Goal: Find specific page/section: Find specific page/section

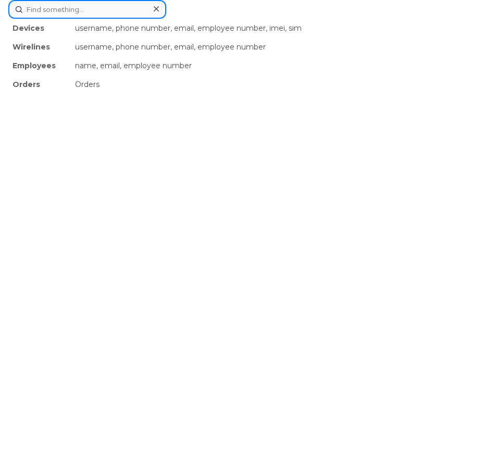
click at [128, 19] on div "Devices username, phone number, email, employee number, imei, sim Wirelines use…" at bounding box center [247, 9] width 479 height 19
paste input "'89302610104329300798"
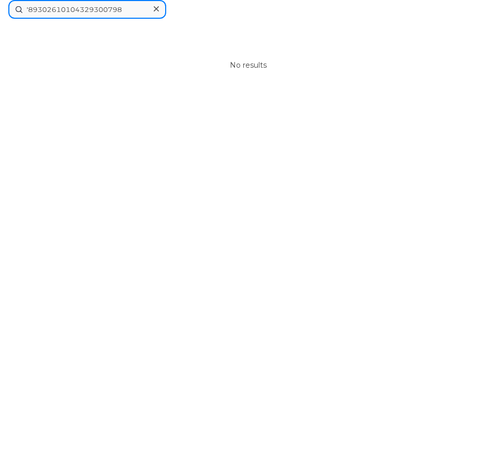
click at [28, 10] on input "'89302610104329300798" at bounding box center [87, 9] width 158 height 19
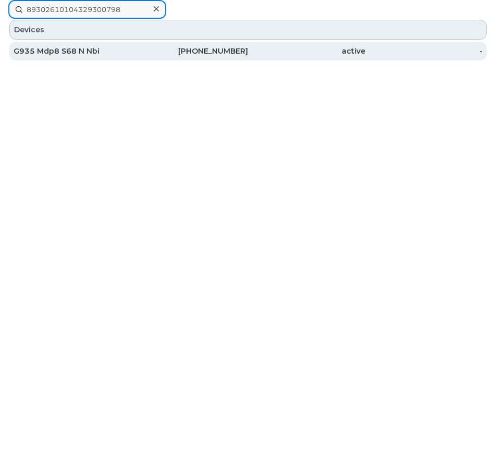
type input "89302610104329300798"
click at [212, 55] on div "403-585-4223" at bounding box center [189, 51] width 117 height 10
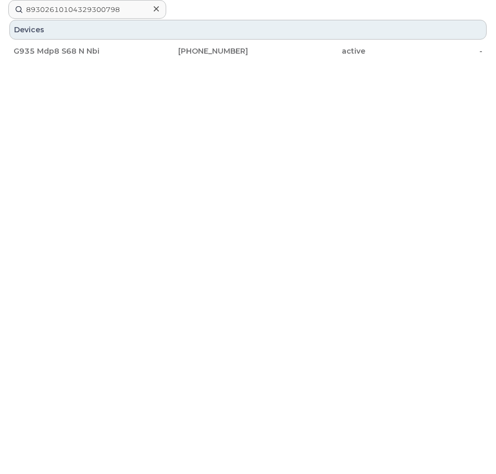
click at [152, 8] on div at bounding box center [156, 9] width 15 height 15
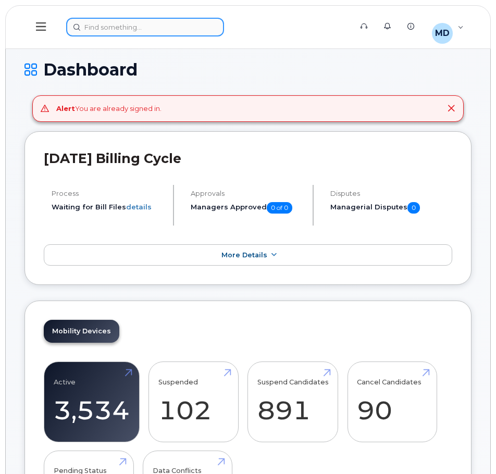
click at [92, 29] on div at bounding box center [205, 27] width 279 height 19
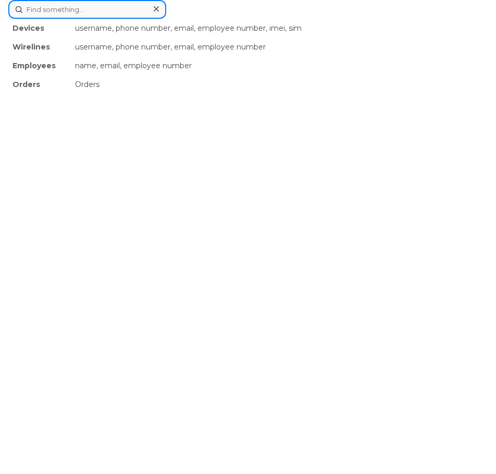
paste input "'89302610104329300798"
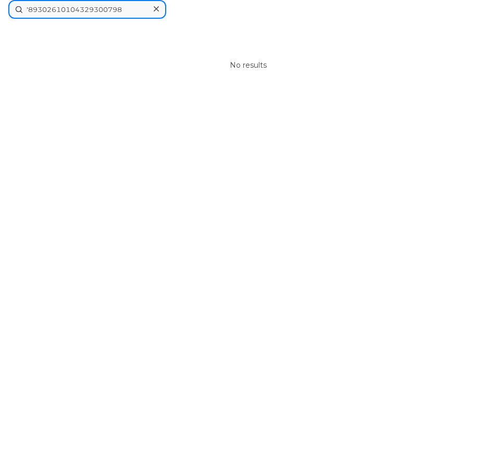
click at [28, 6] on input "'89302610104329300798" at bounding box center [87, 9] width 158 height 19
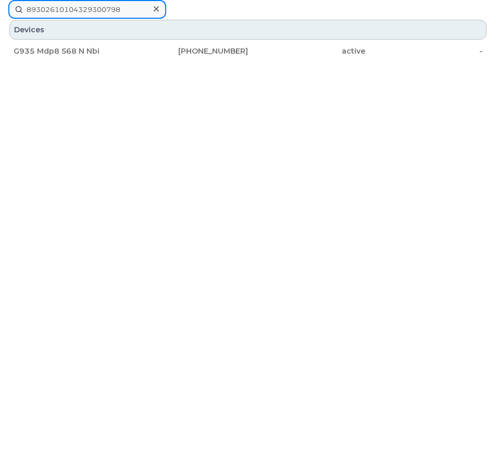
click at [138, 13] on input "89302610104329300798" at bounding box center [87, 9] width 158 height 19
paste input "'89302610104329300814"
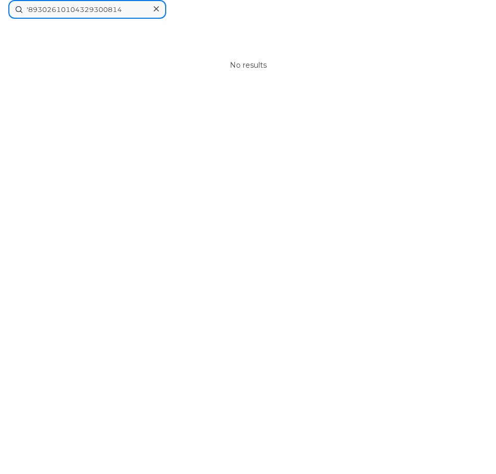
click at [27, 10] on input "'89302610104329300814" at bounding box center [87, 9] width 158 height 19
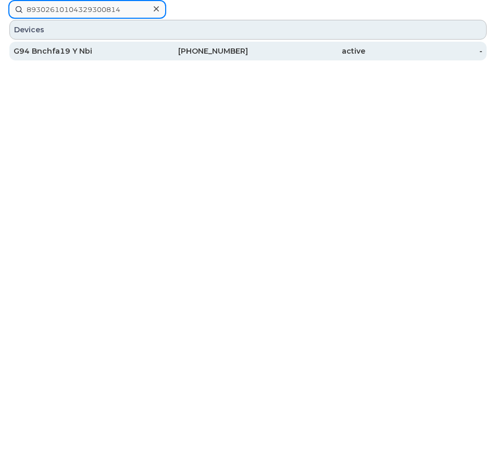
type input "89302610104329300814"
click at [48, 56] on div "G94 Bnchfa19 Y Nbi" at bounding box center [72, 51] width 117 height 10
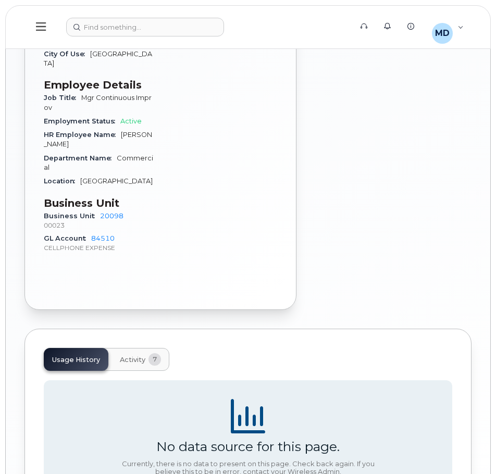
scroll to position [553, 0]
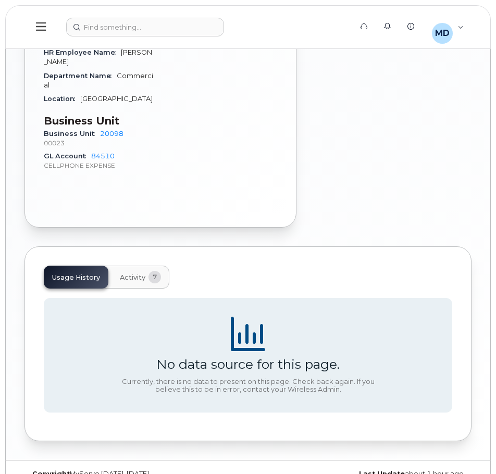
click at [136, 274] on span "Activity" at bounding box center [133, 278] width 26 height 8
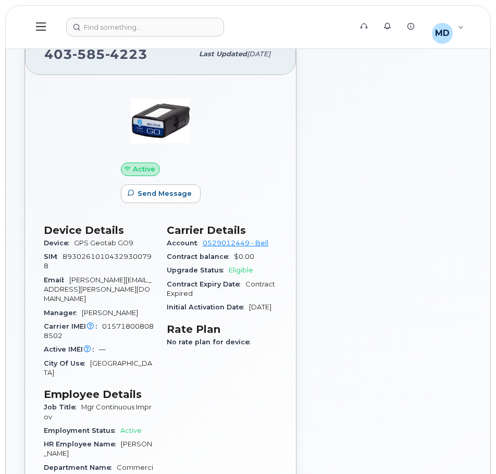
scroll to position [0, 0]
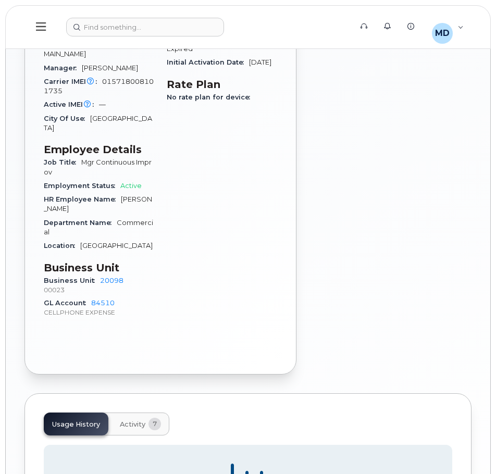
scroll to position [136, 0]
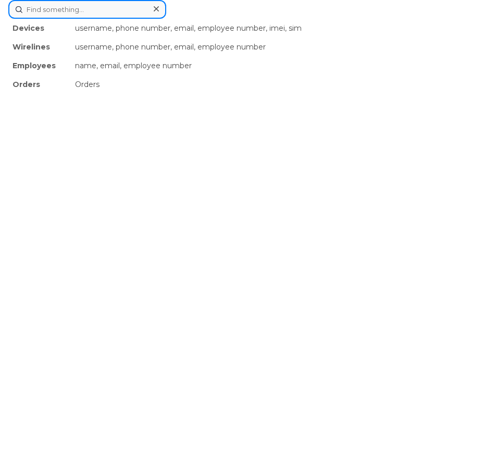
click at [123, 19] on div "Devices username, phone number, email, employee number, imei, sim Wirelines use…" at bounding box center [247, 9] width 479 height 19
paste input "'89302610104329286534"
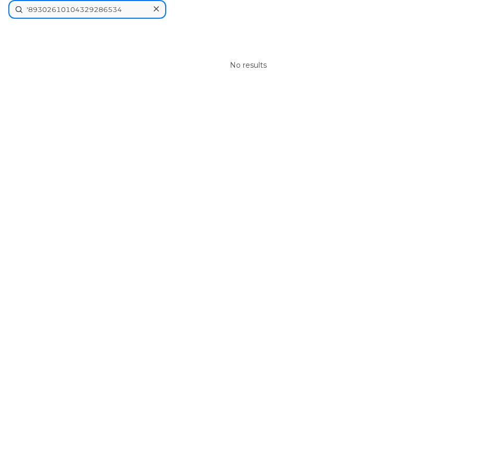
click at [27, 9] on input "'89302610104329286534" at bounding box center [87, 9] width 158 height 19
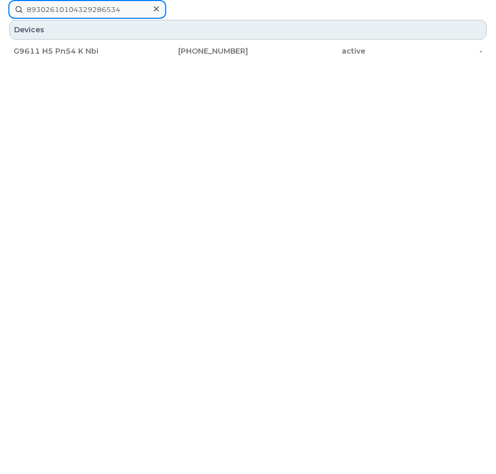
type input "89302610104329286534"
click at [132, 8] on input "89302610104329286534" at bounding box center [87, 9] width 158 height 19
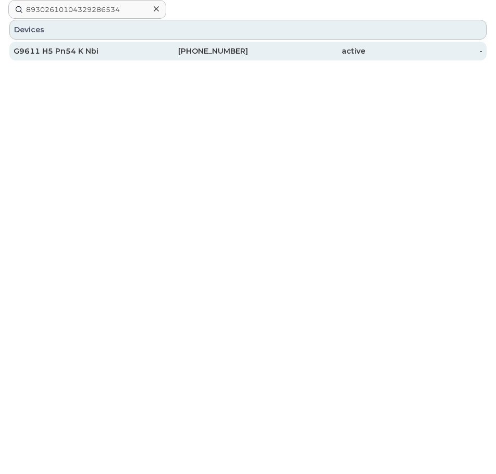
click at [209, 47] on div "403-837-4623" at bounding box center [189, 51] width 117 height 10
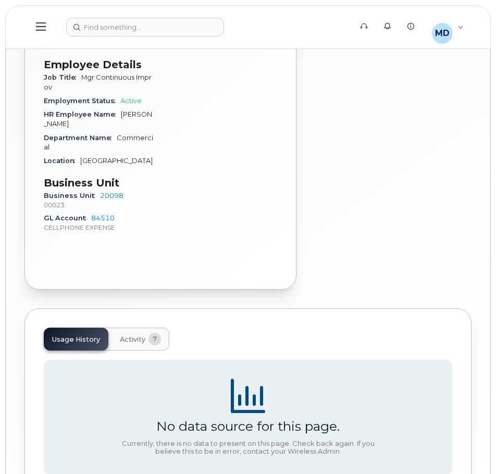
scroll to position [521, 0]
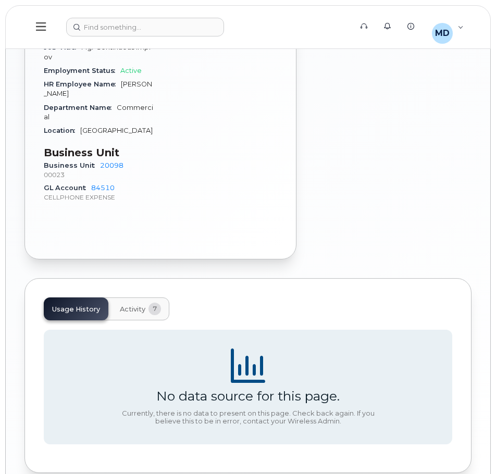
click at [142, 305] on span "Activity" at bounding box center [133, 309] width 26 height 8
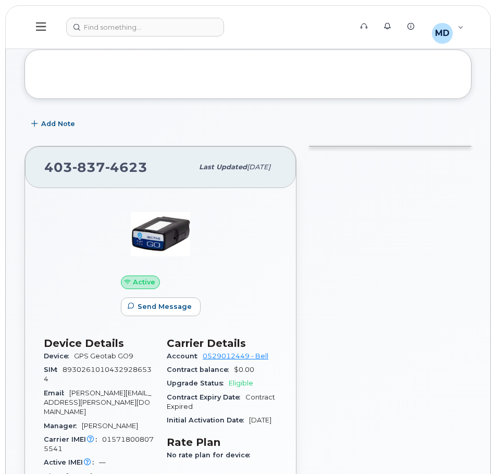
scroll to position [0, 0]
